Goal: Navigation & Orientation: Find specific page/section

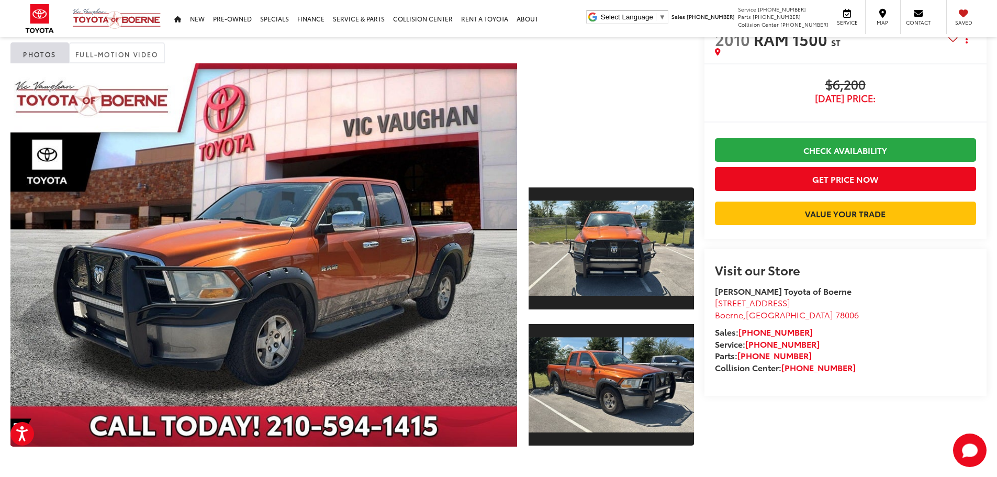
scroll to position [21, 0]
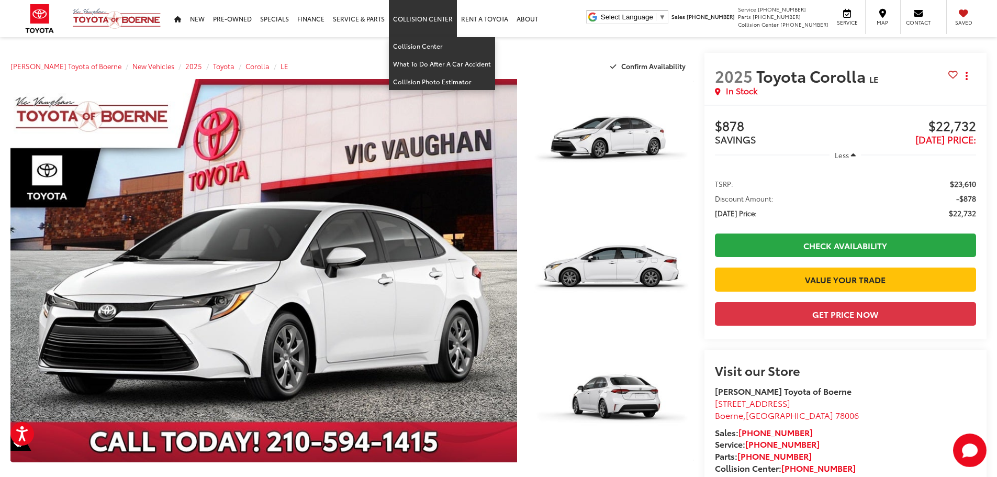
drag, startPoint x: 447, startPoint y: 6, endPoint x: 484, endPoint y: 53, distance: 59.6
click at [457, 37] on li "Collision Center Collision Center What To Do After A Car Accident Collision Pho…" at bounding box center [423, 18] width 68 height 37
